Goal: Task Accomplishment & Management: Use online tool/utility

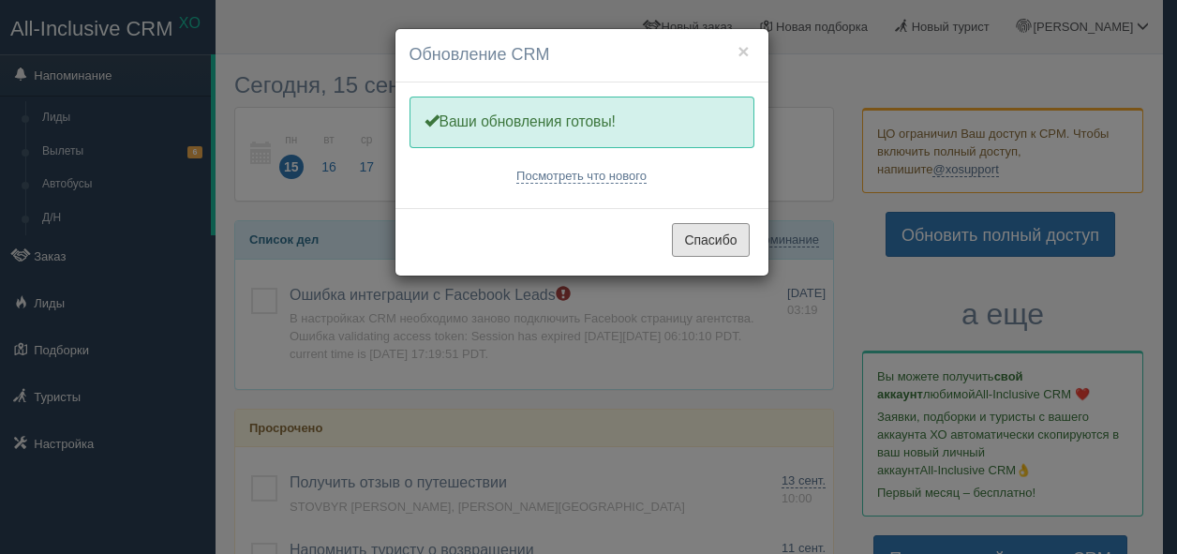
click at [704, 245] on font "Спасибо" at bounding box center [710, 240] width 52 height 15
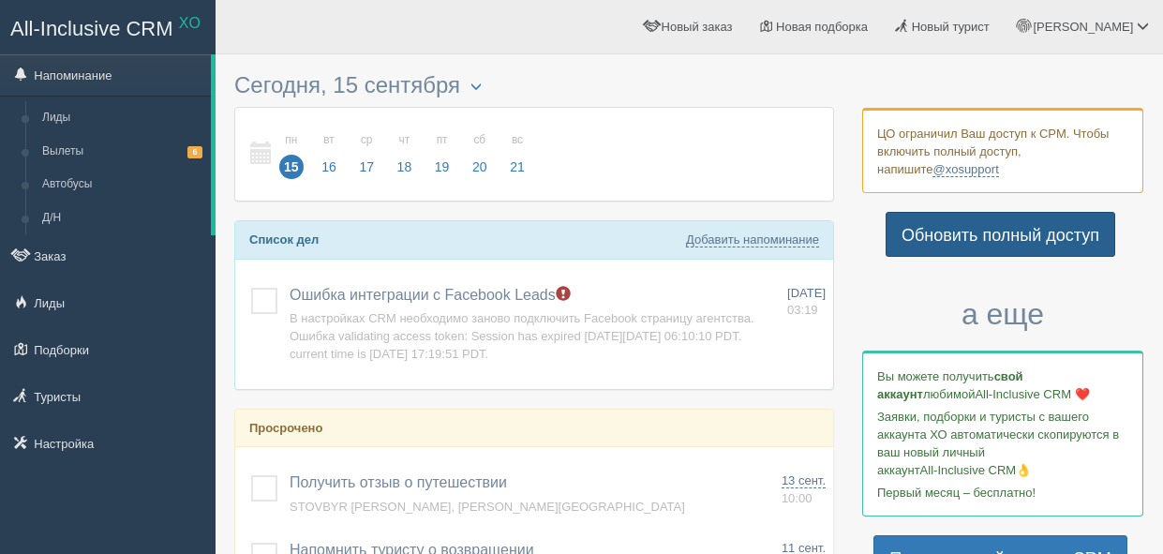
click at [933, 233] on font "Обновить полный доступ" at bounding box center [1000, 235] width 198 height 19
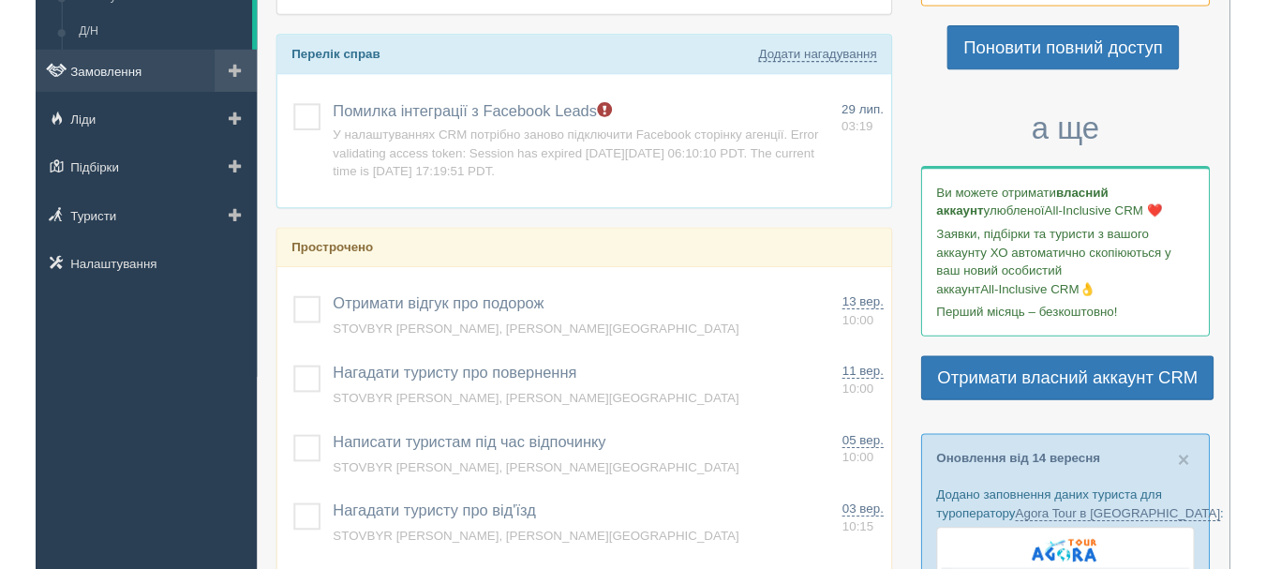
scroll to position [94, 0]
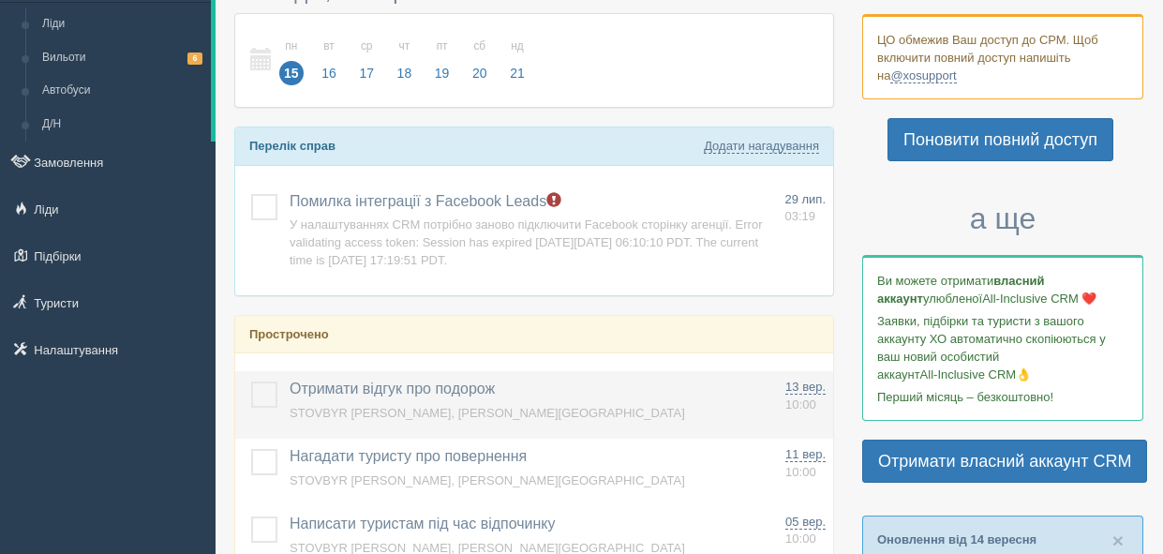
click at [564, 408] on td "Отримати відгук про подорож Додати інше Нагадування додано Нагадування оновлено…" at bounding box center [530, 404] width 496 height 67
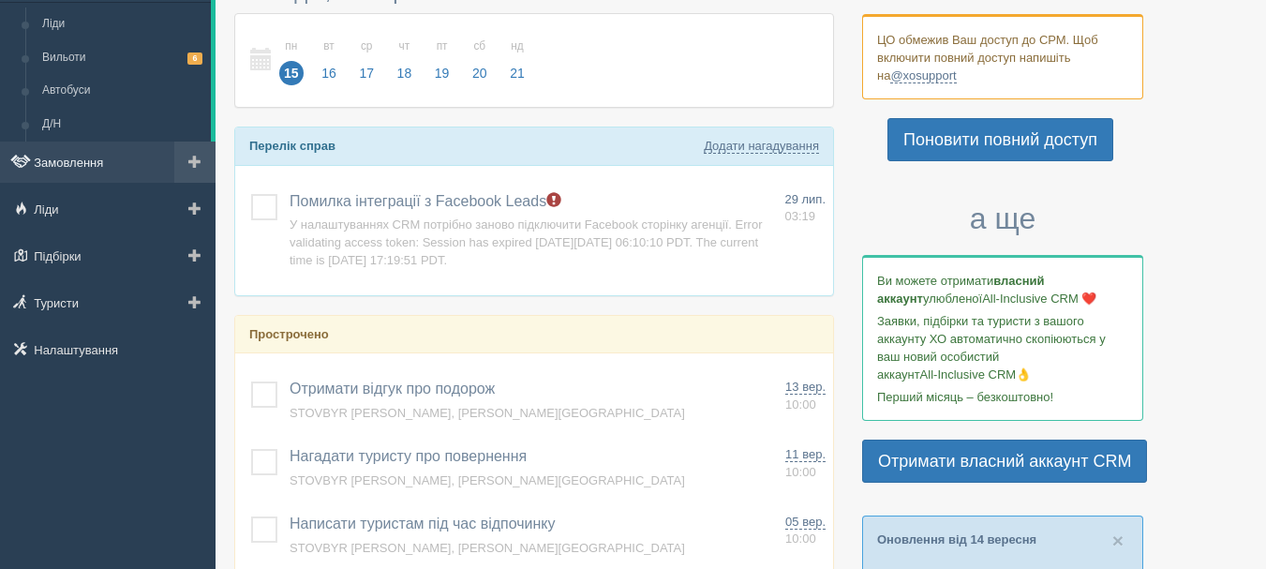
click at [131, 153] on link "Замовлення" at bounding box center [107, 161] width 215 height 41
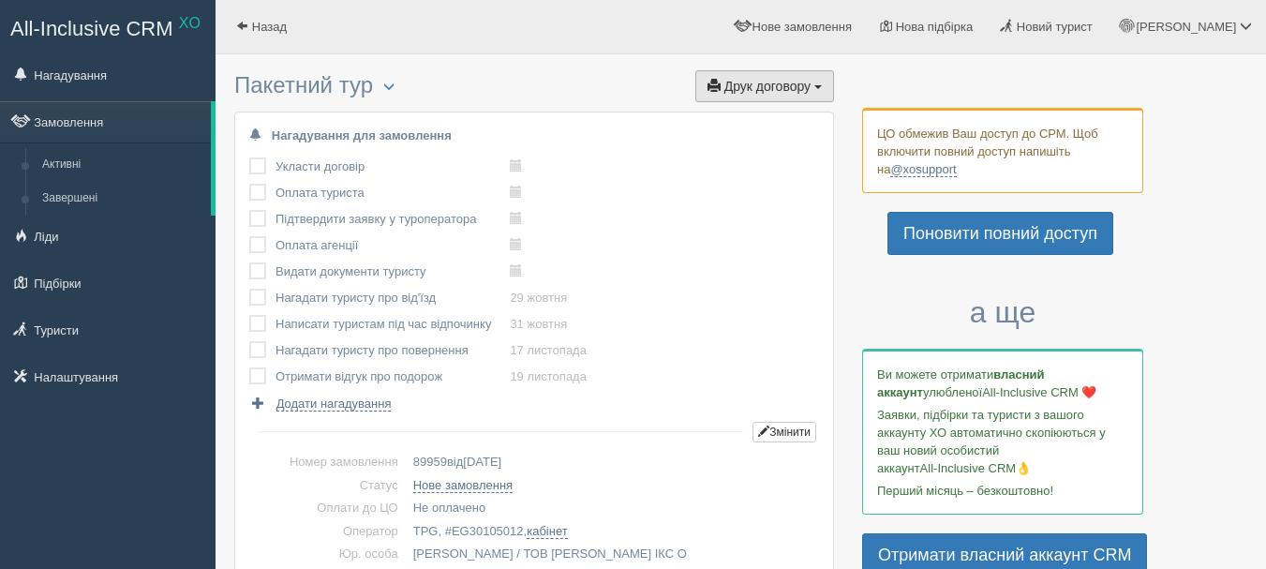
click at [813, 85] on button "Друк договору Друк" at bounding box center [764, 86] width 139 height 32
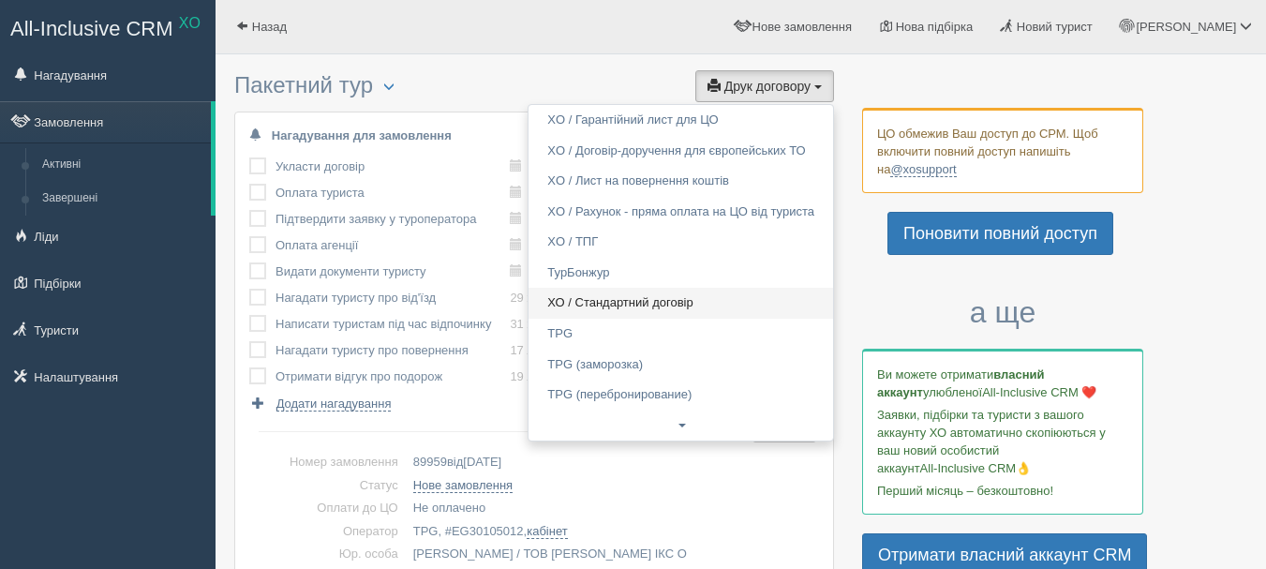
click at [742, 302] on link "ХО / Стандартний договір" at bounding box center [680, 303] width 305 height 31
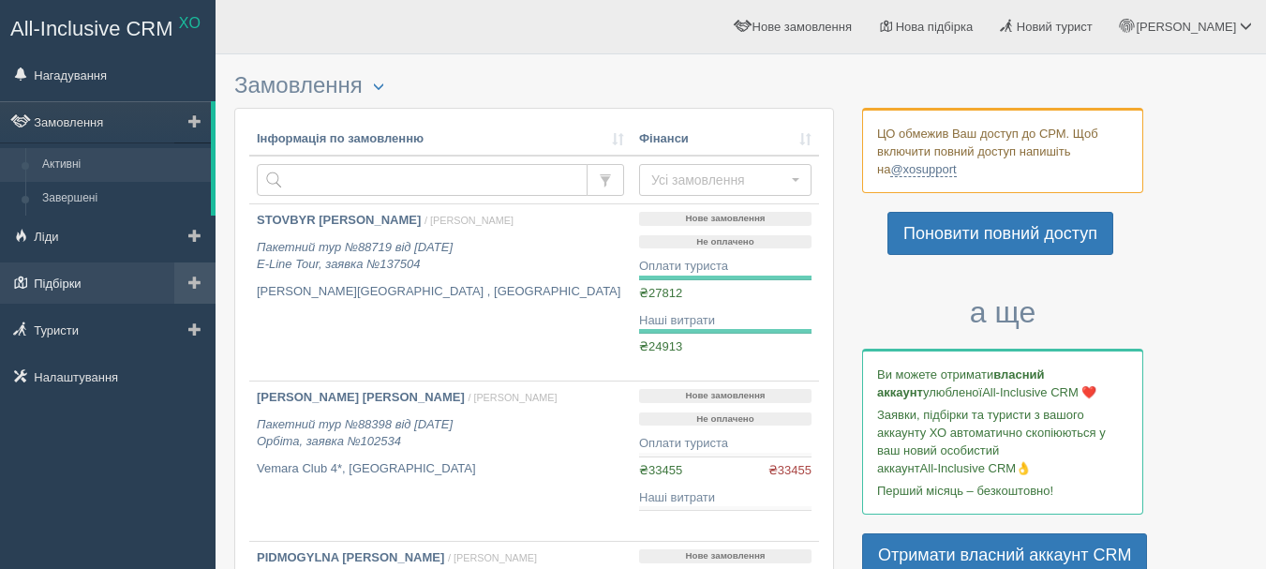
click at [113, 282] on link "Підбірки" at bounding box center [107, 282] width 215 height 41
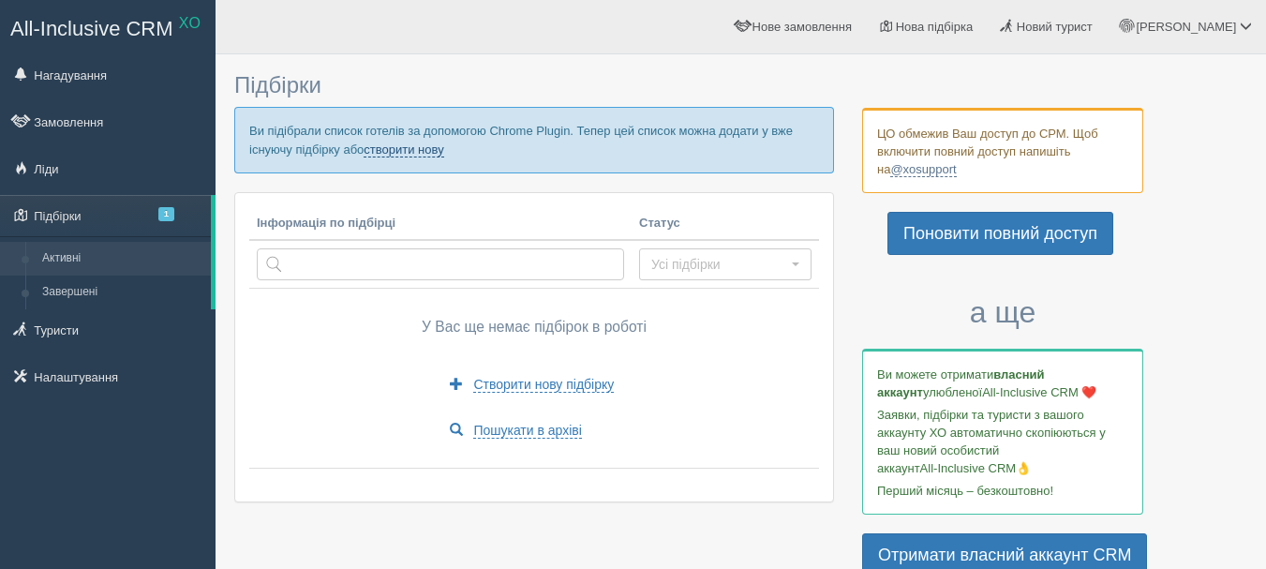
click at [413, 153] on link "створити нову" at bounding box center [404, 149] width 80 height 15
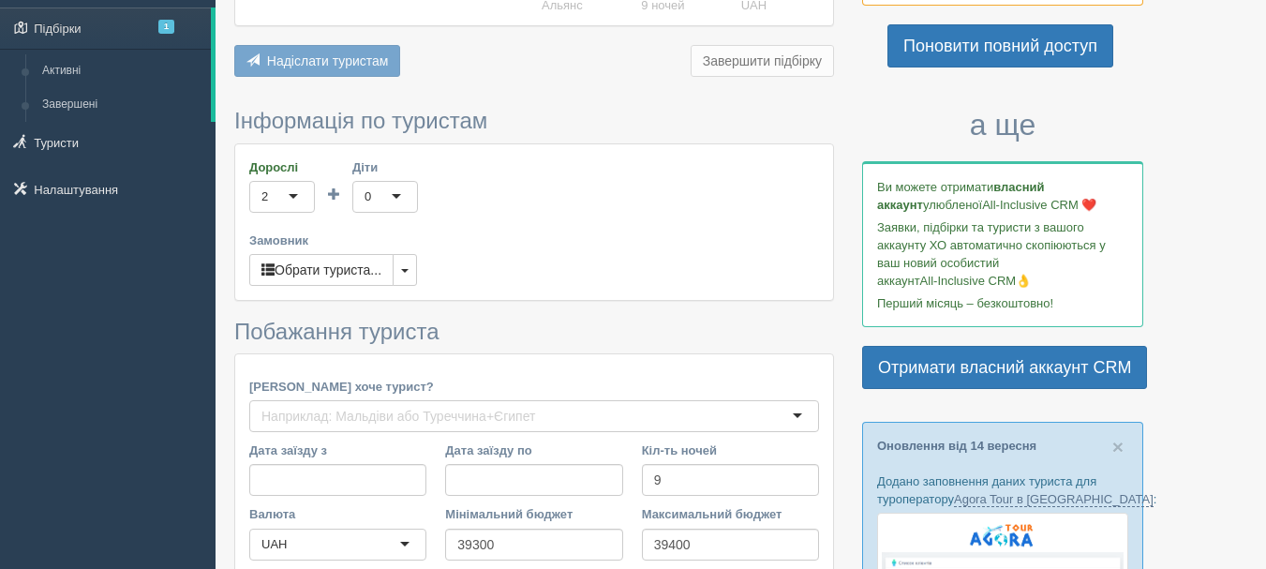
scroll to position [281, 0]
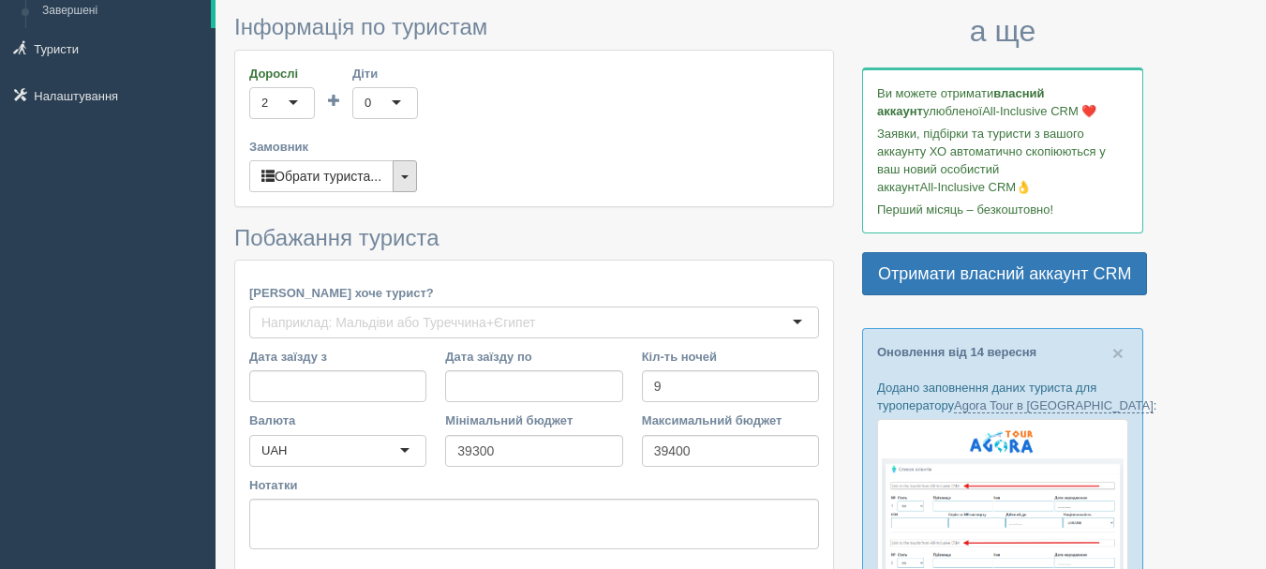
click at [409, 179] on span "button" at bounding box center [404, 177] width 7 height 4
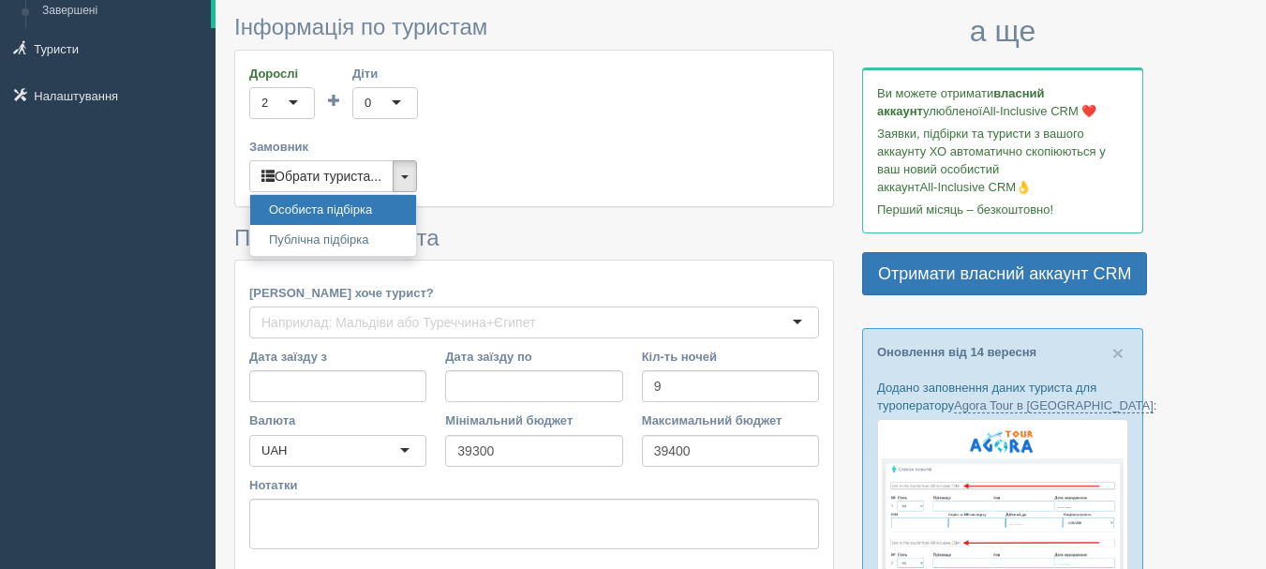
click at [555, 147] on label "Замовник" at bounding box center [534, 147] width 570 height 18
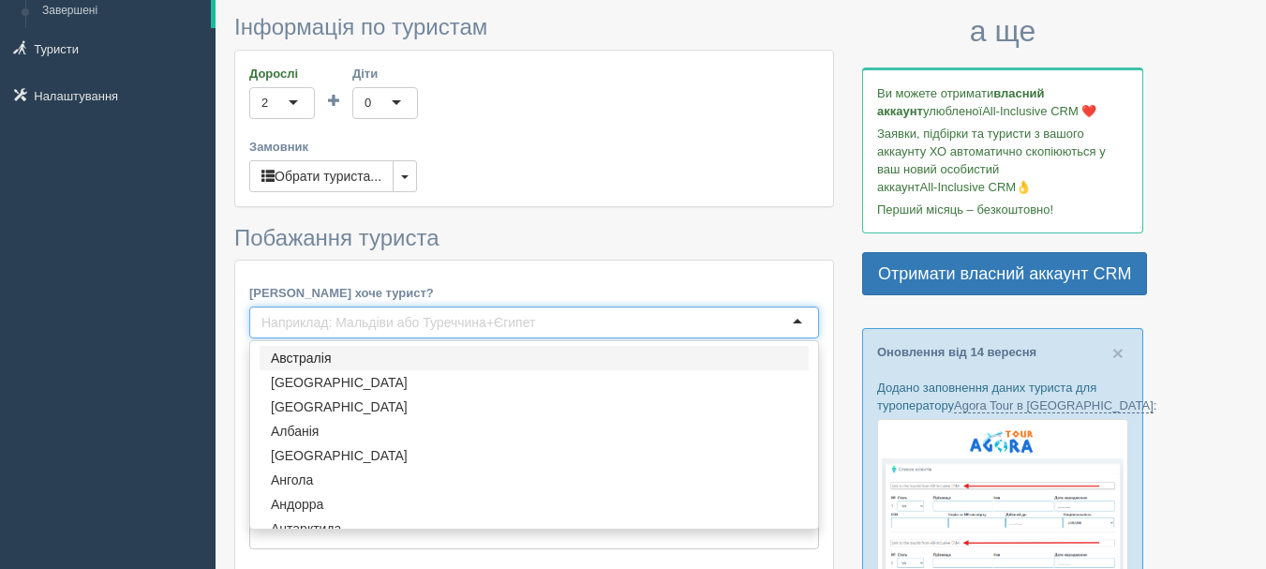
click at [794, 319] on div at bounding box center [534, 322] width 570 height 32
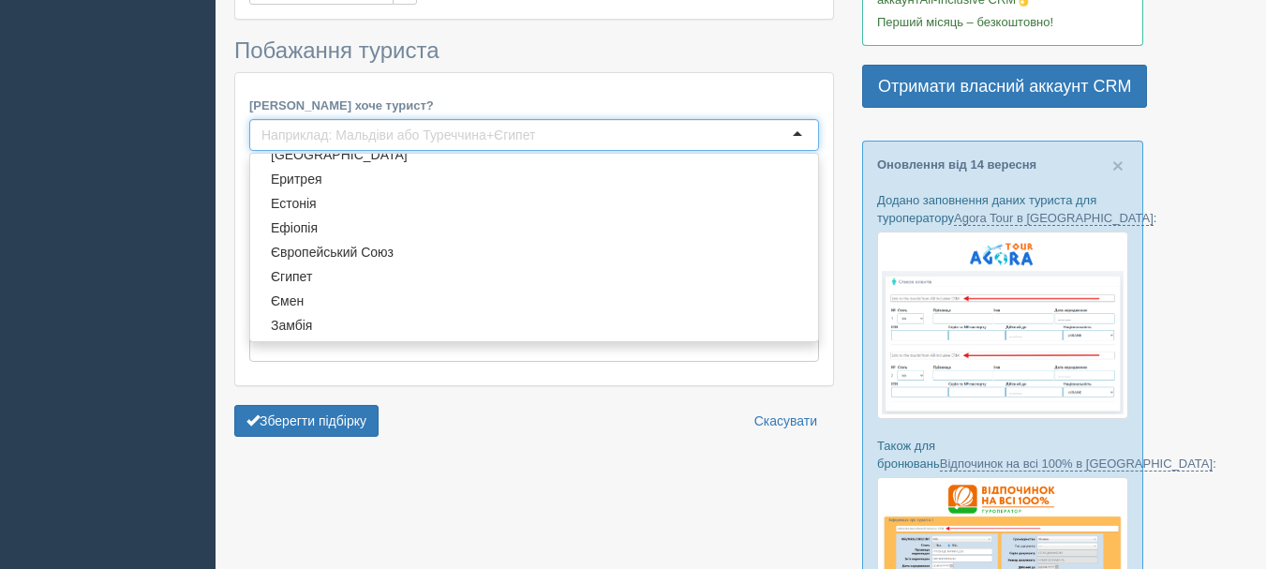
scroll to position [1405, 0]
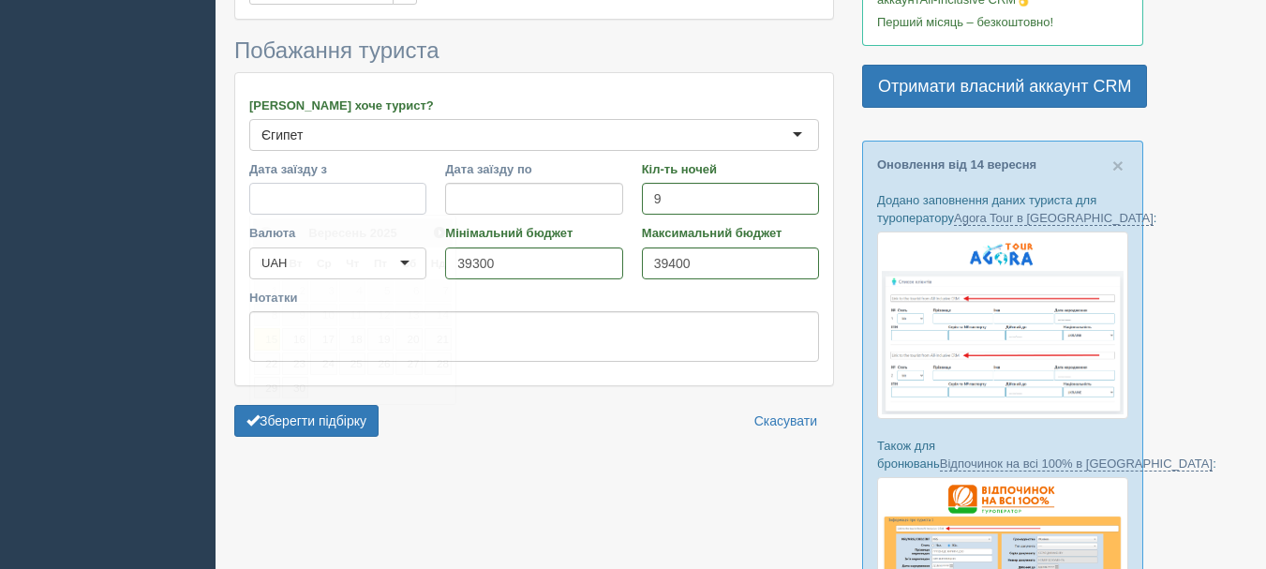
click at [261, 192] on input "Дата заїзду з" at bounding box center [337, 199] width 177 height 32
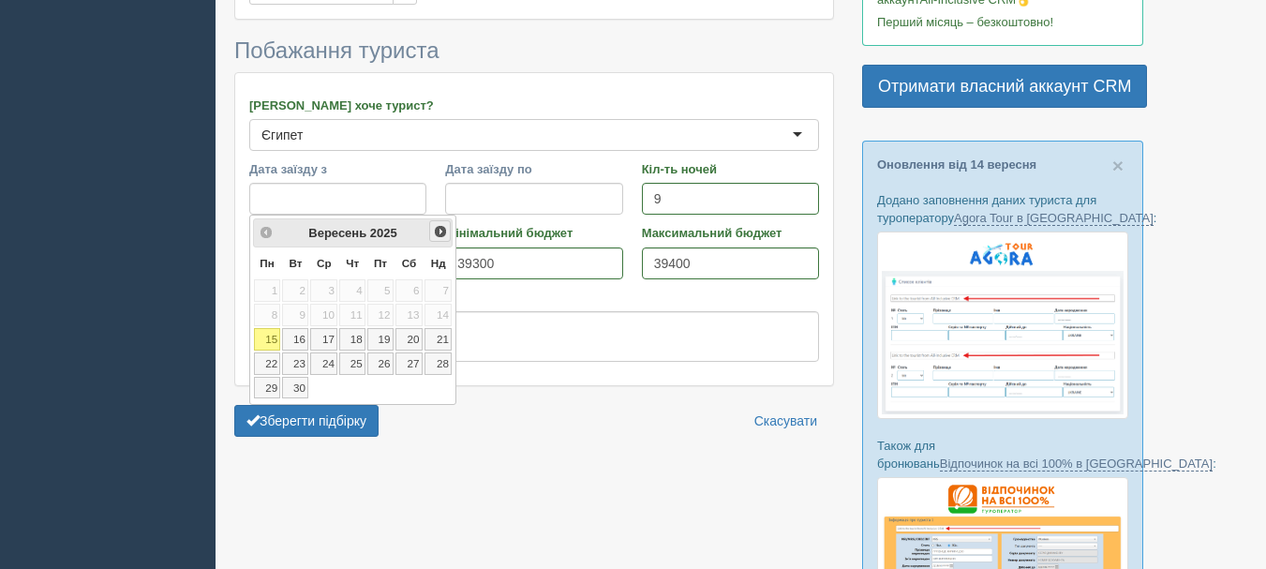
click at [438, 229] on span "Наст>" at bounding box center [440, 231] width 15 height 15
click at [264, 231] on span "<Попер" at bounding box center [265, 231] width 15 height 15
click at [297, 386] on link "28" at bounding box center [295, 388] width 26 height 22
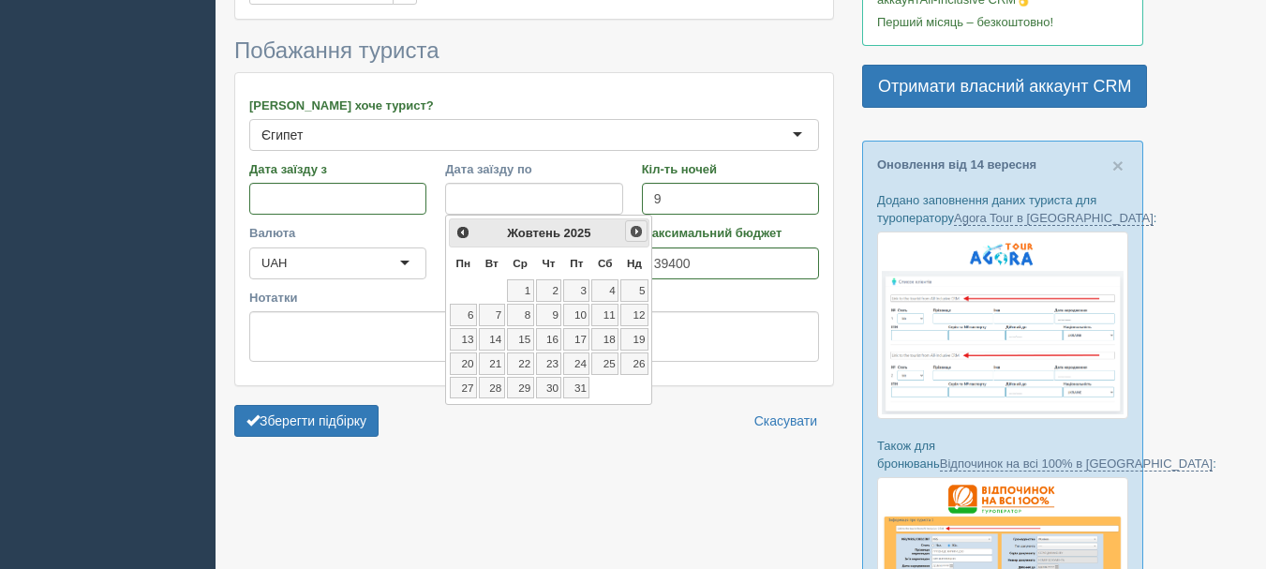
click at [632, 237] on span "Наст>" at bounding box center [636, 231] width 15 height 15
click at [470, 339] on link "10" at bounding box center [463, 339] width 27 height 22
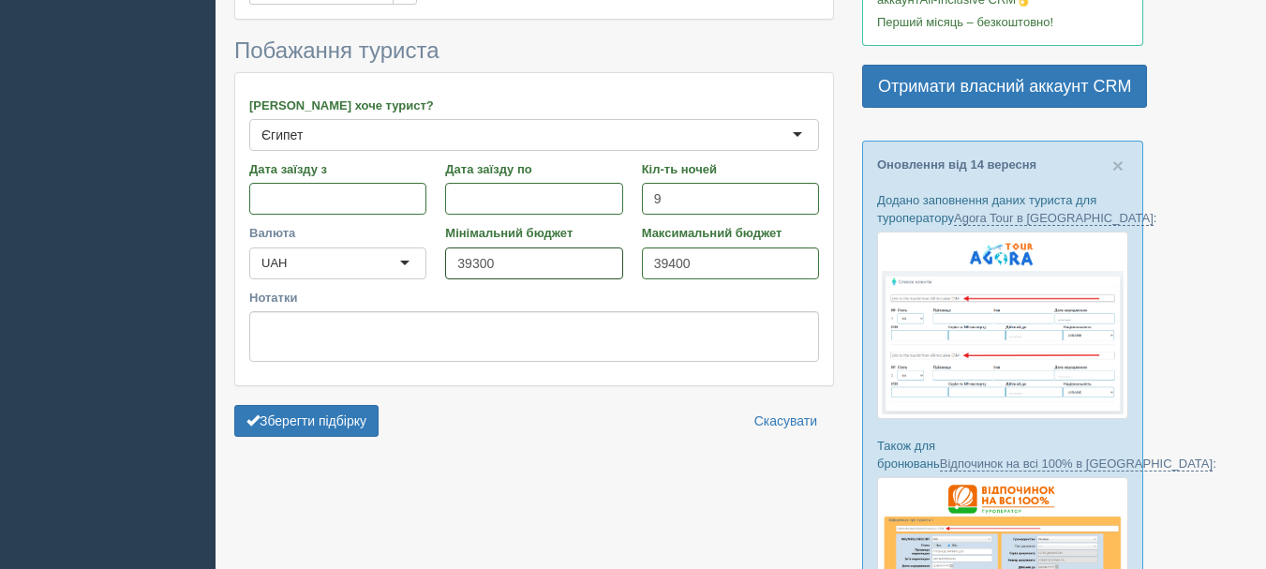
click at [506, 263] on input "39300" at bounding box center [533, 263] width 177 height 32
type input "3"
click at [489, 263] on input "Мінімальний бюджет" at bounding box center [533, 263] width 177 height 32
click at [706, 268] on input "39400" at bounding box center [730, 263] width 177 height 32
click at [466, 268] on input "Мінімальний бюджет" at bounding box center [533, 263] width 177 height 32
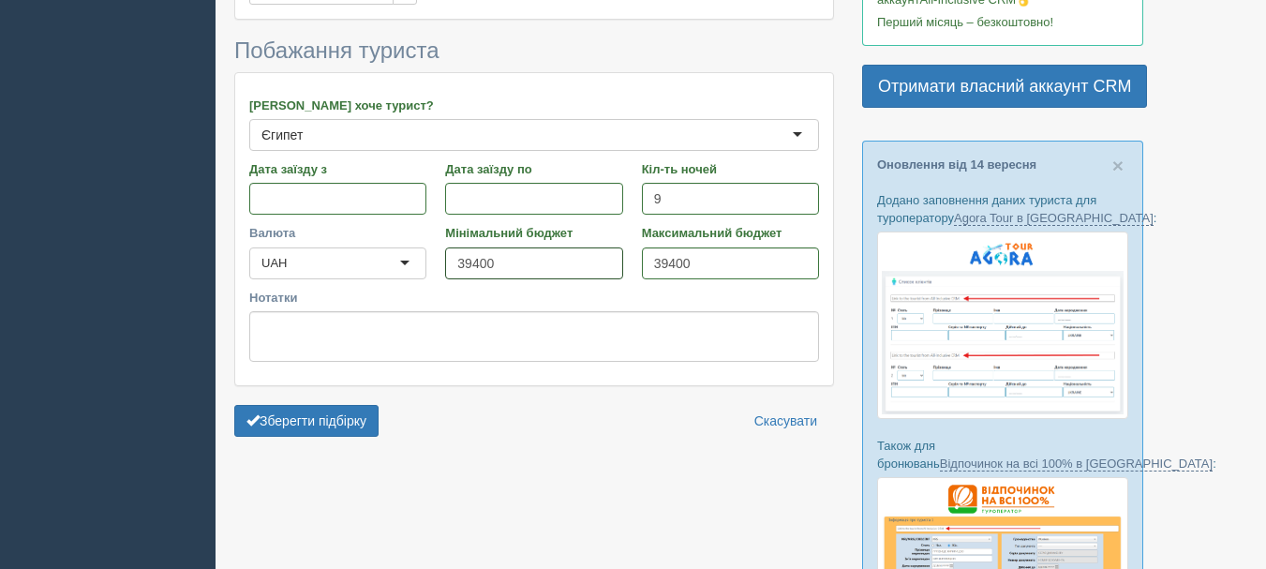
type input "39400"
click at [695, 263] on input "39400" at bounding box center [730, 263] width 177 height 32
type input "3"
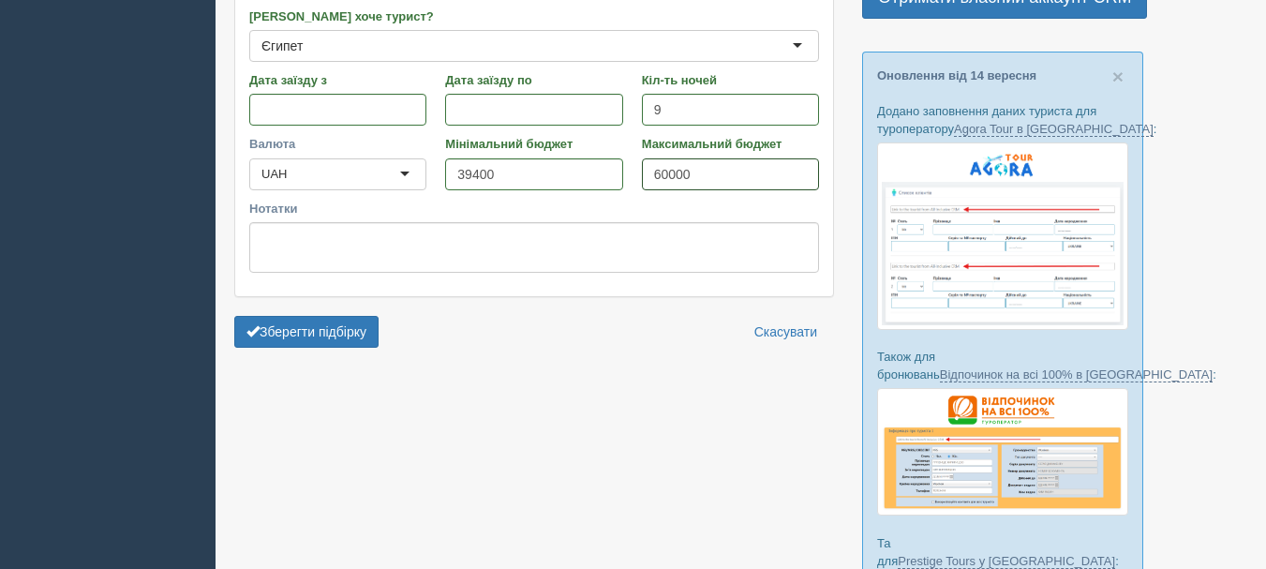
scroll to position [562, 0]
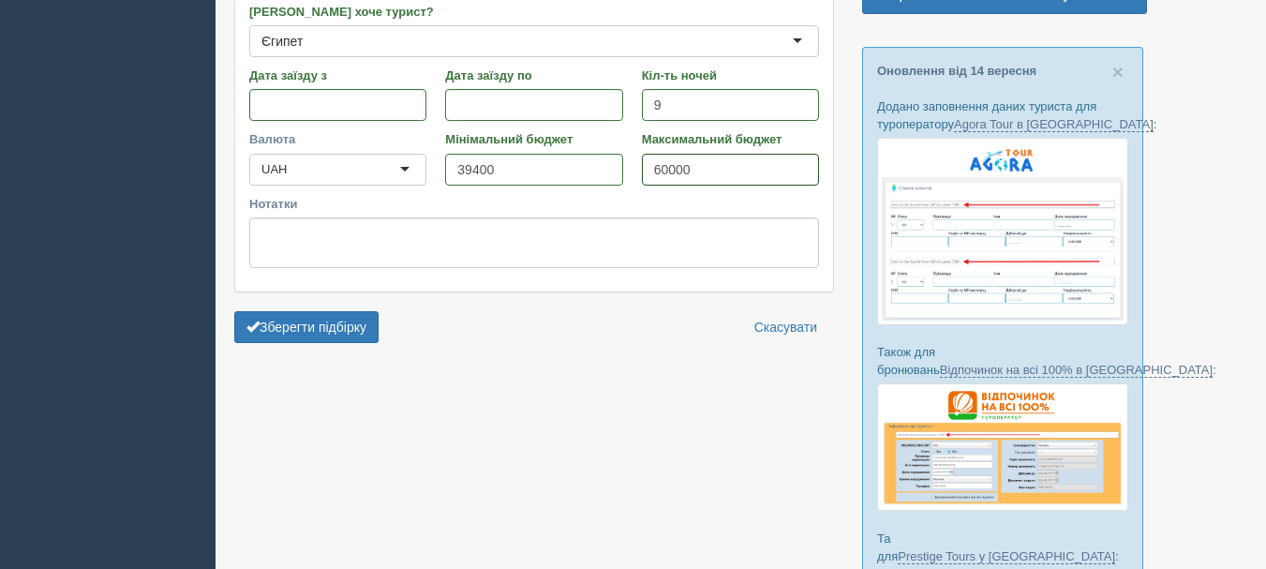
type input "60000"
type input "Єгипет"
click at [796, 39] on div "Єгипет Єгипет" at bounding box center [534, 41] width 570 height 32
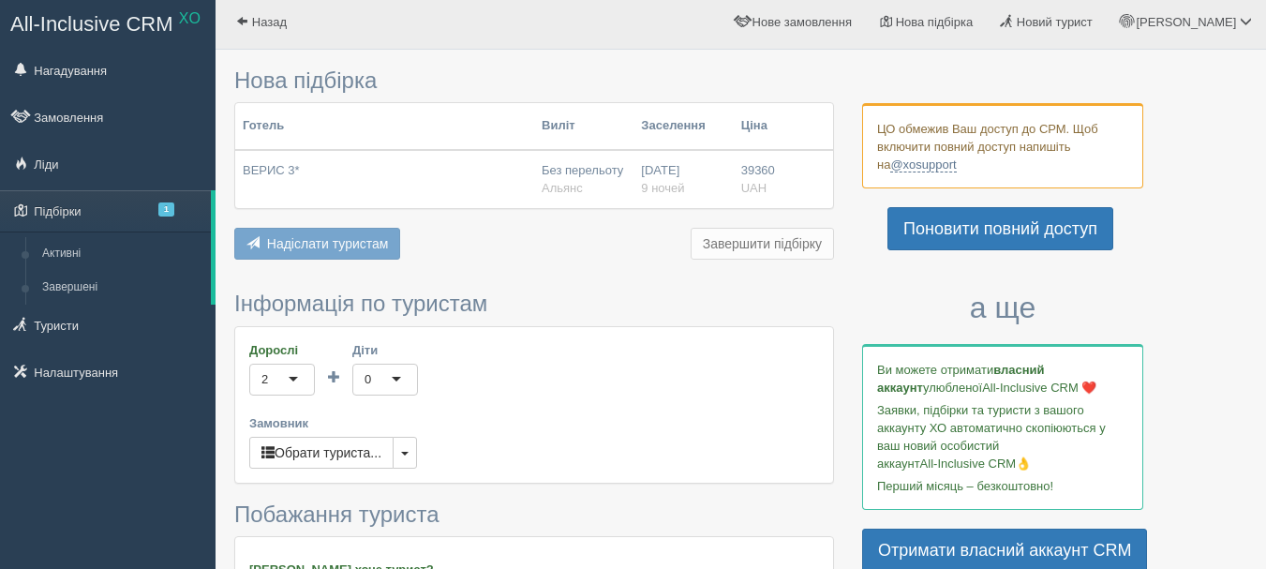
scroll to position [0, 0]
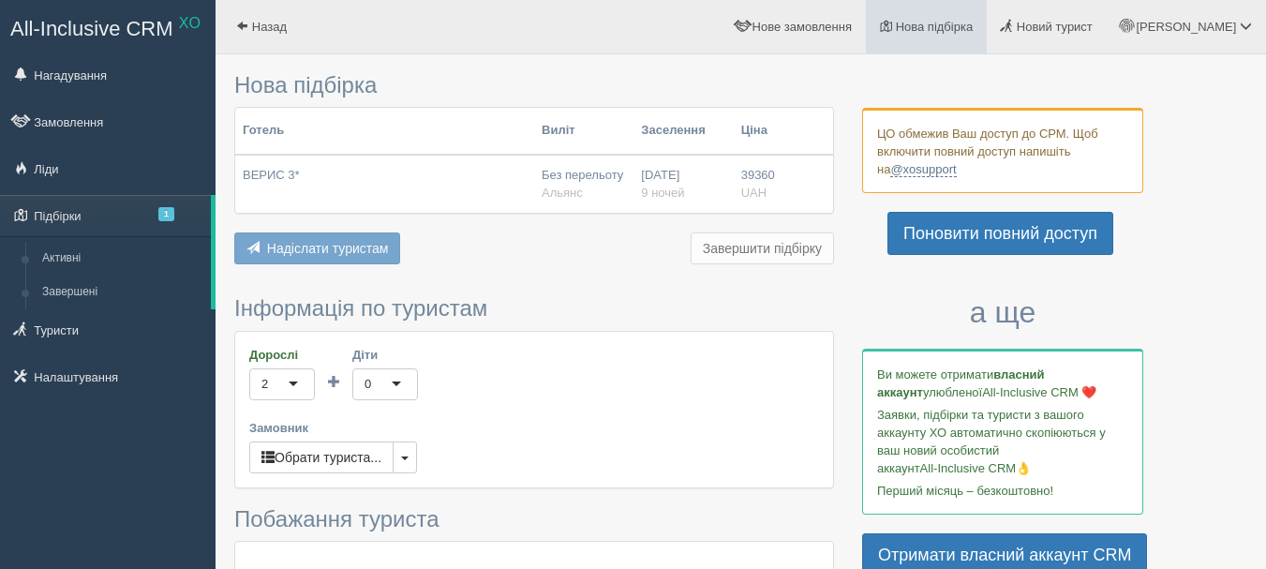
click at [973, 24] on span "Нова підбірка" at bounding box center [935, 27] width 78 height 14
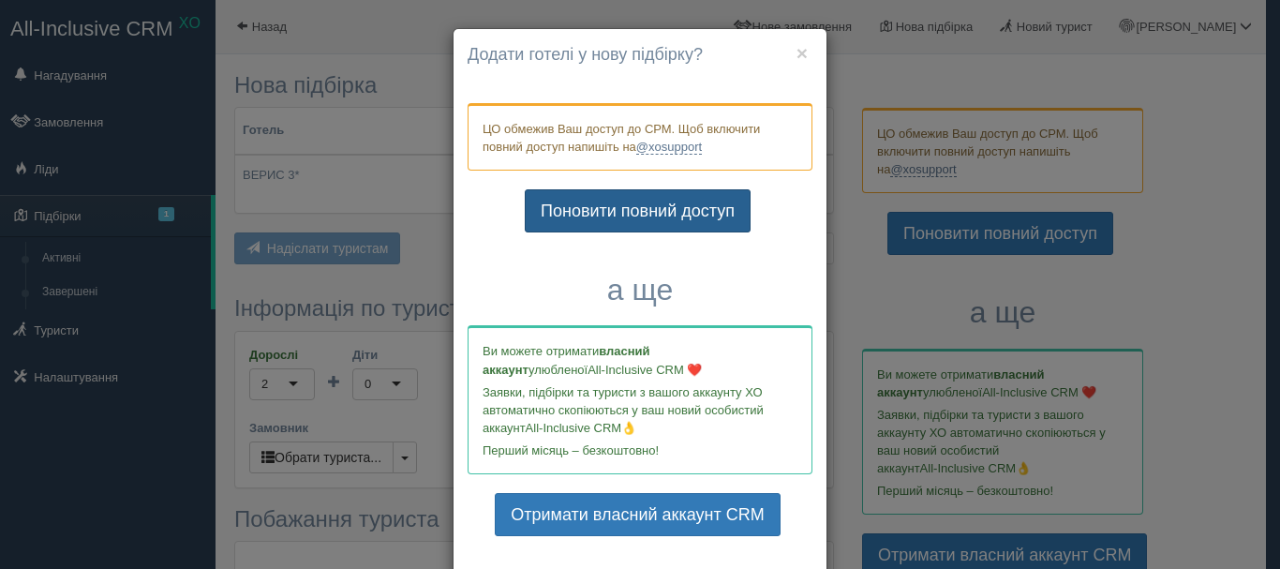
click at [598, 215] on link "Поновити повний доступ" at bounding box center [638, 210] width 226 height 43
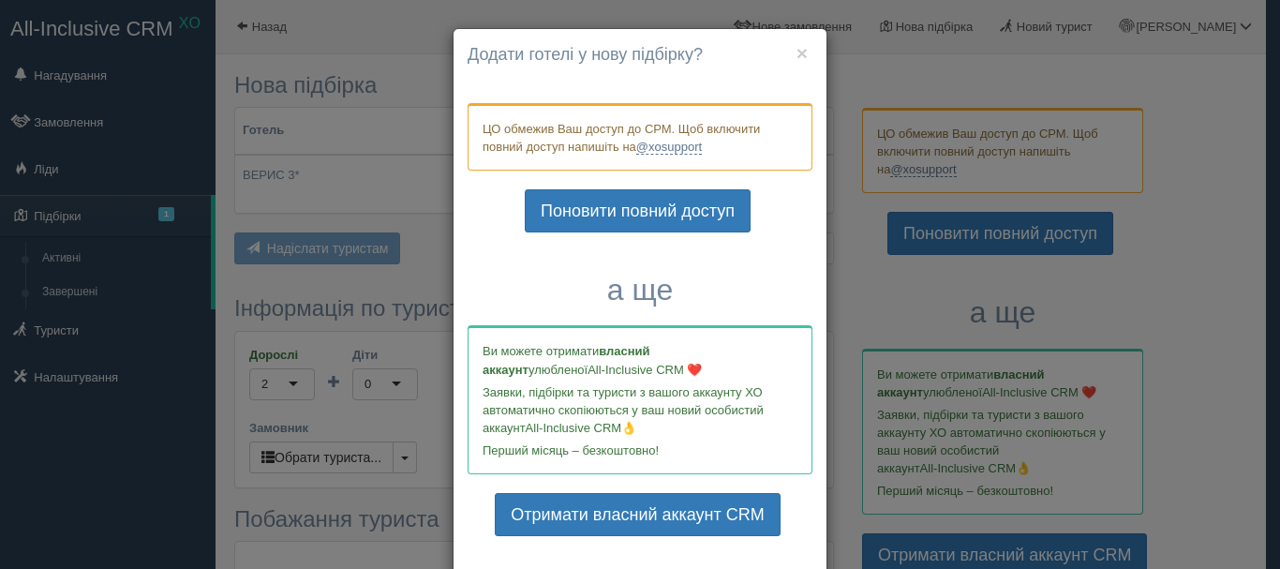
type input "39300"
type input "39400"
click at [788, 53] on h4 "Додати готелі у нову підбірку?" at bounding box center [640, 55] width 345 height 24
click at [796, 55] on button "×" at bounding box center [801, 53] width 11 height 20
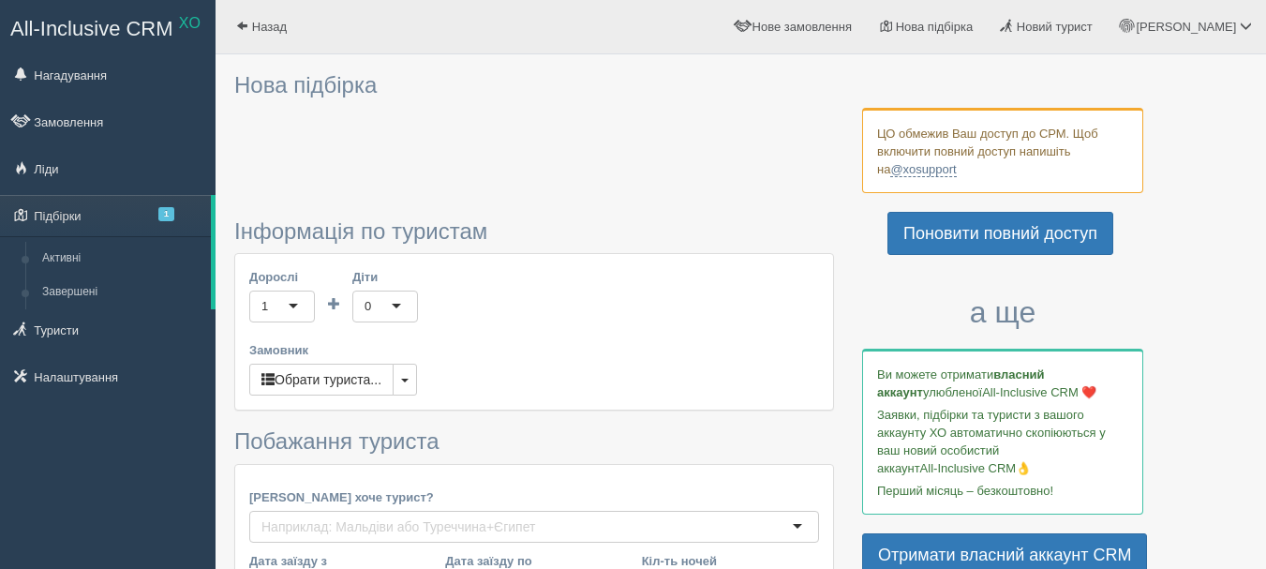
type input "9"
type input "39300"
type input "39400"
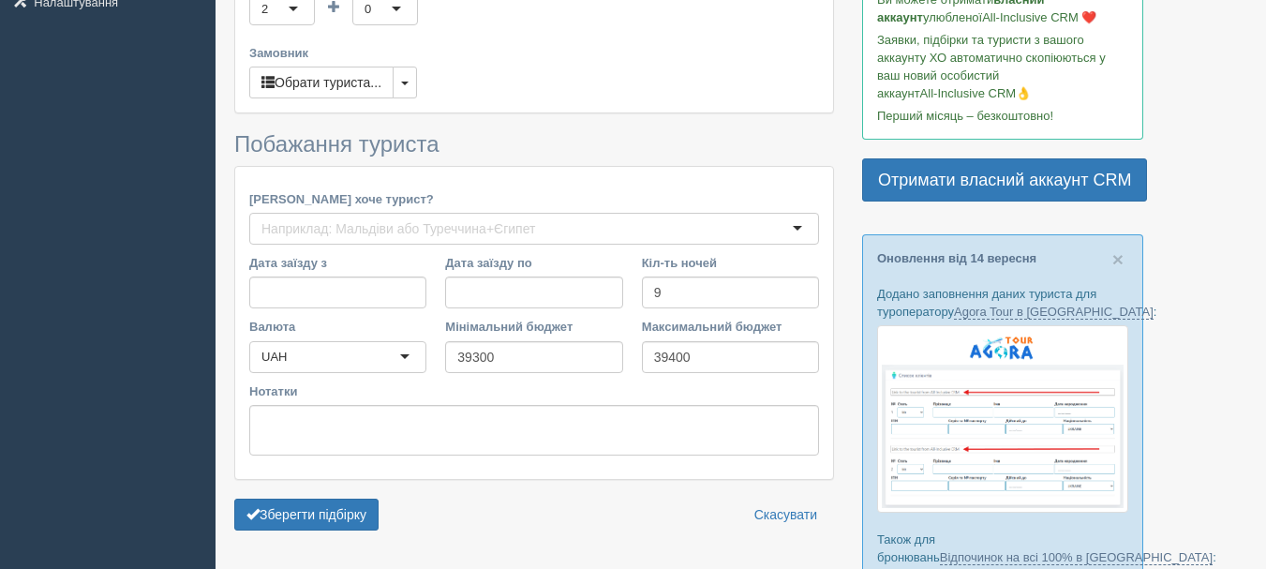
scroll to position [562, 0]
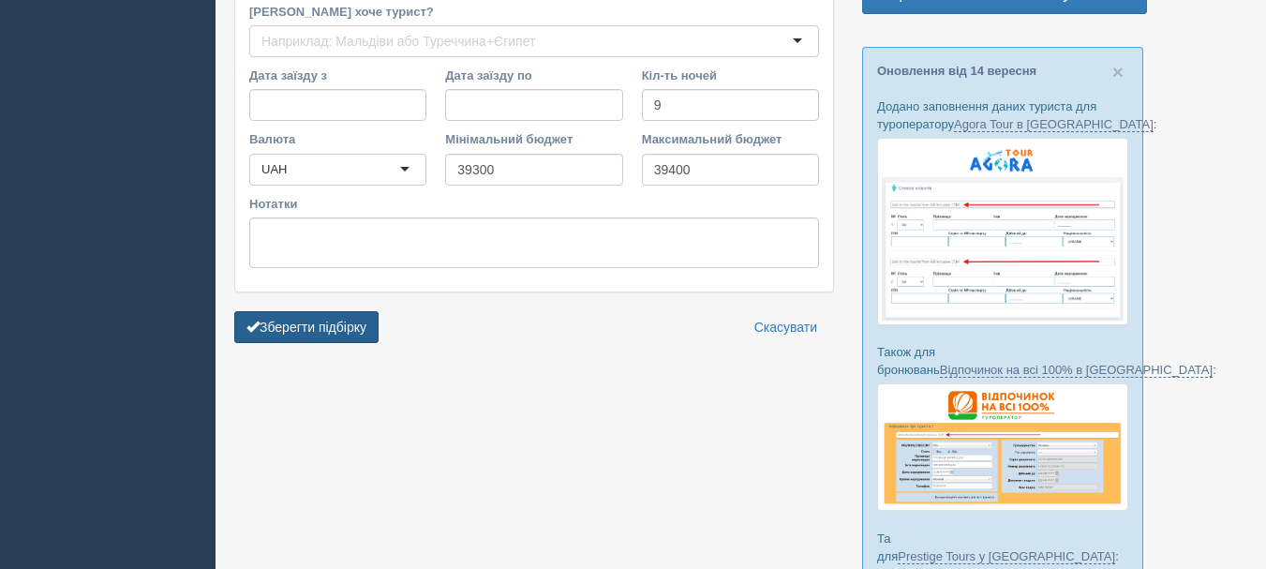
click at [342, 326] on button "Зберегти підбірку" at bounding box center [306, 327] width 144 height 32
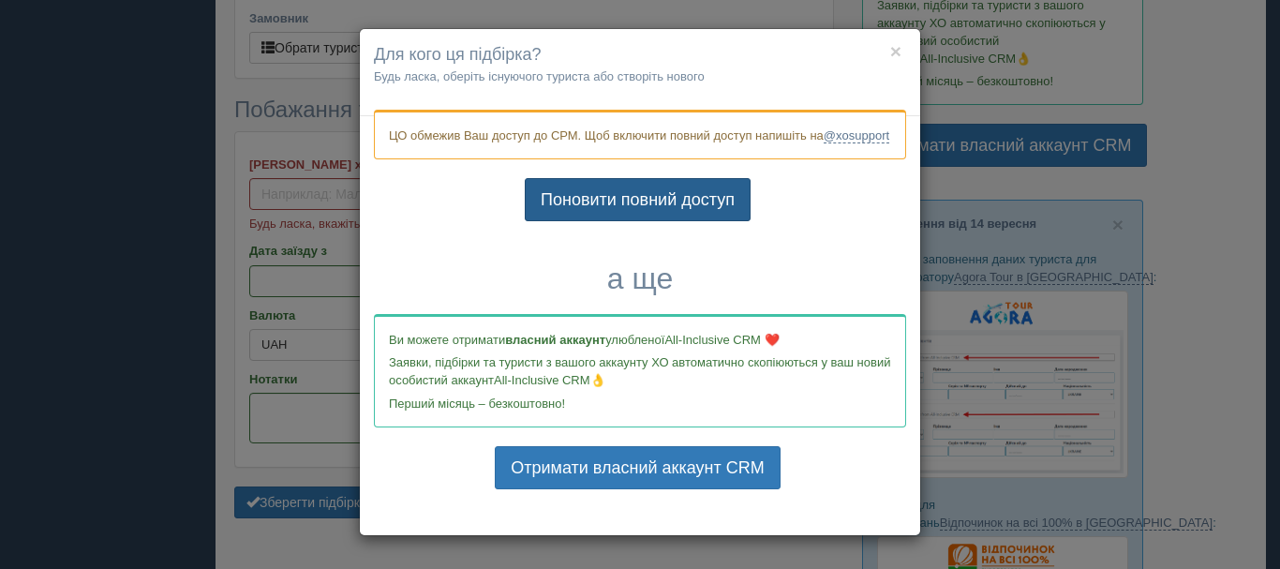
click at [676, 215] on link "Поновити повний доступ" at bounding box center [638, 199] width 226 height 43
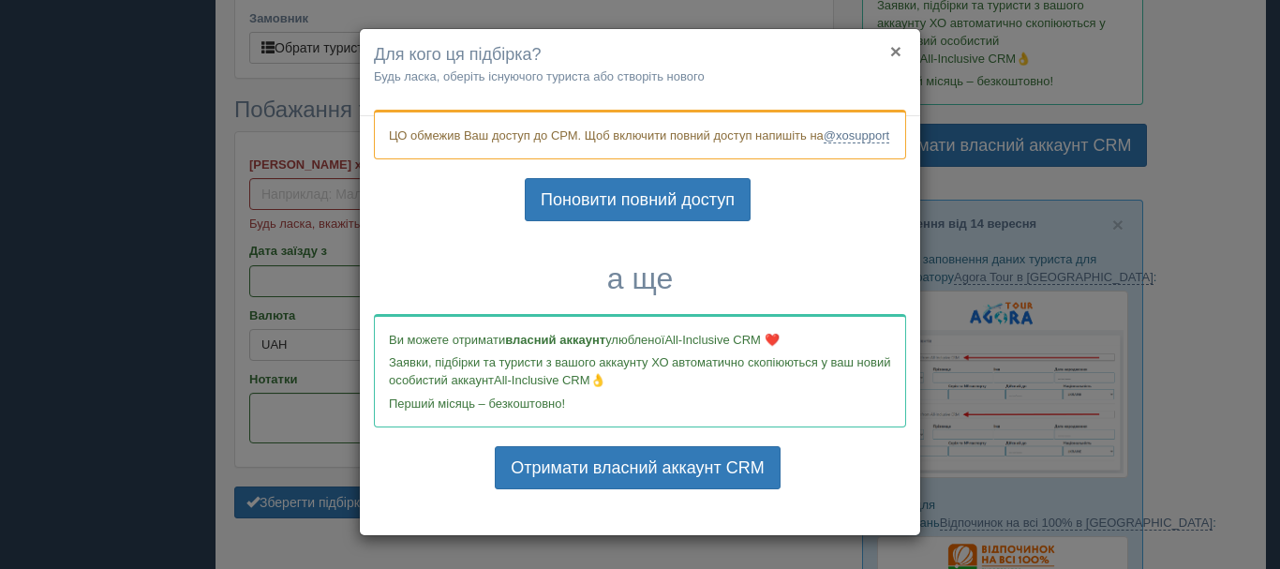
click at [890, 49] on button "×" at bounding box center [895, 51] width 11 height 20
